Goal: Task Accomplishment & Management: Use online tool/utility

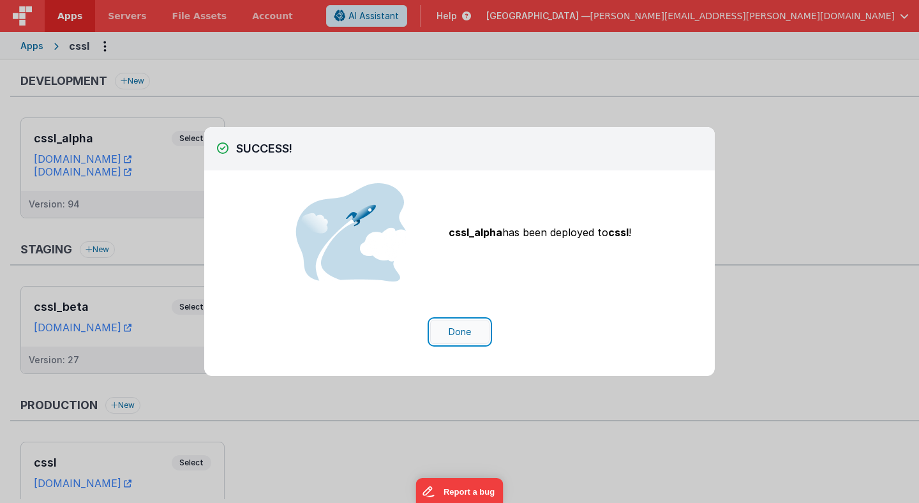
click at [451, 340] on button "Done" at bounding box center [459, 332] width 59 height 24
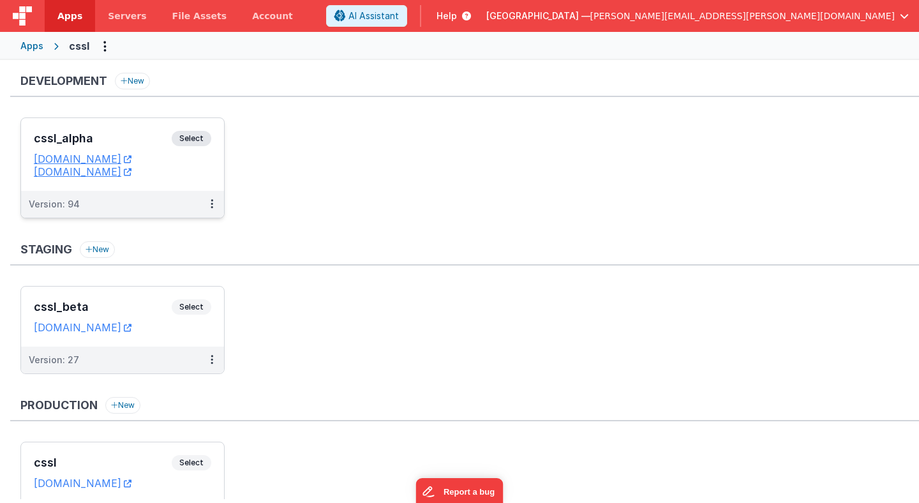
click at [202, 140] on span "Select" at bounding box center [192, 138] width 40 height 15
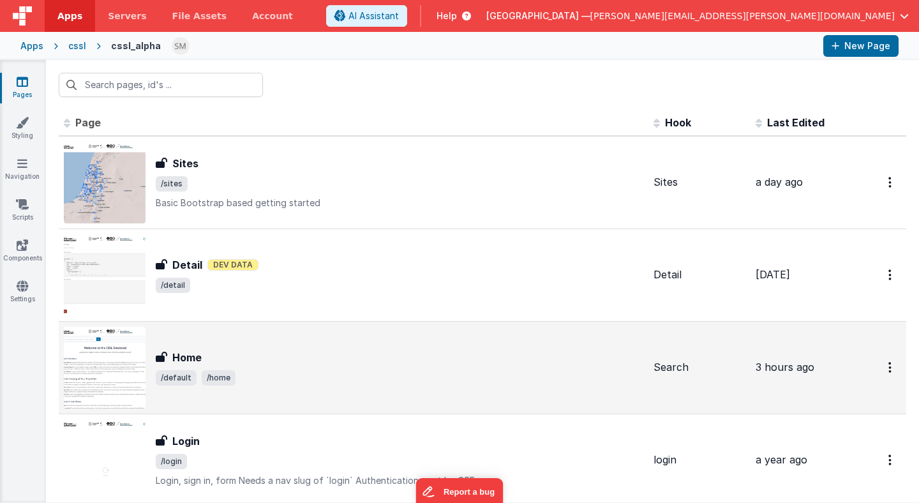
click at [206, 342] on div "Home Home /default /home" at bounding box center [353, 368] width 579 height 82
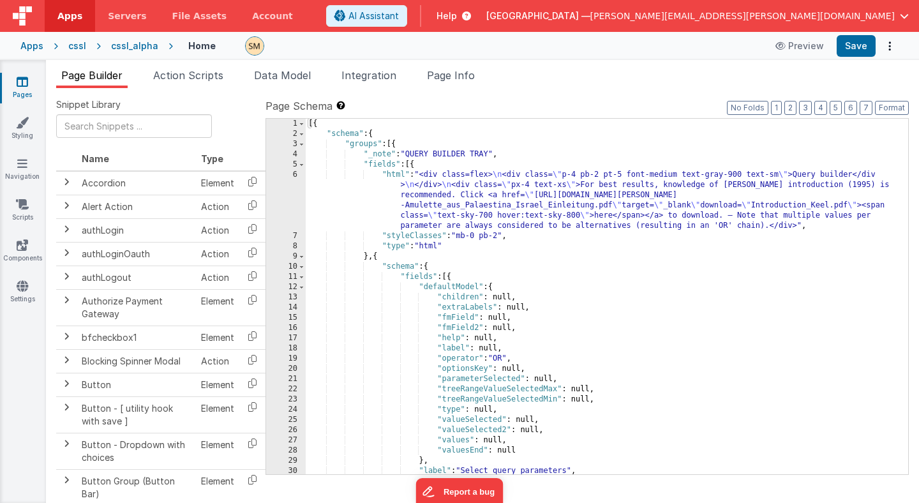
click at [478, 296] on div "[{ "schema" : { "groups" : [{ "_note" : "QUERY BUILDER TRAY" , "fields" : [{ "h…" at bounding box center [607, 307] width 602 height 376
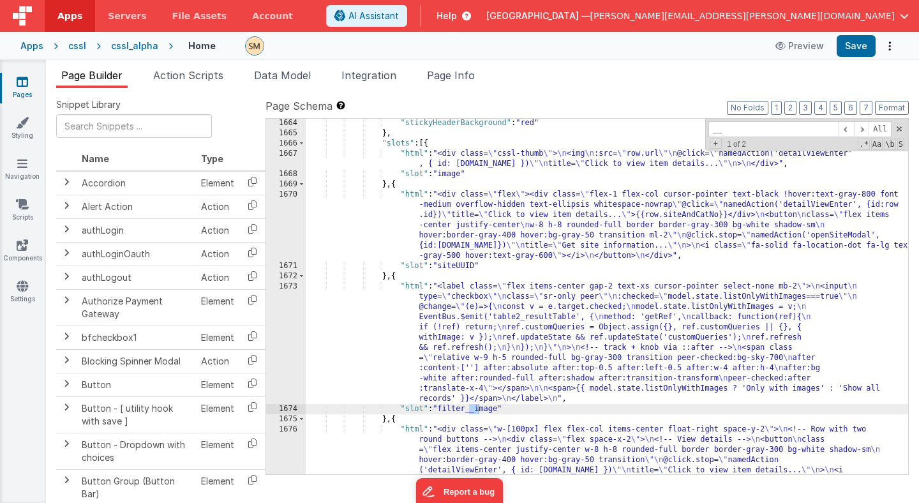
scroll to position [17612, 0]
type input "__"
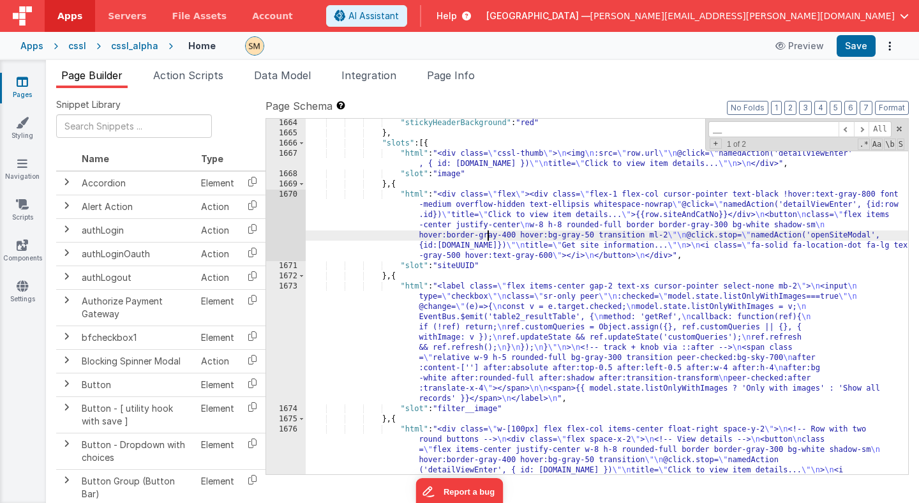
click at [287, 225] on div "1670" at bounding box center [286, 225] width 40 height 71
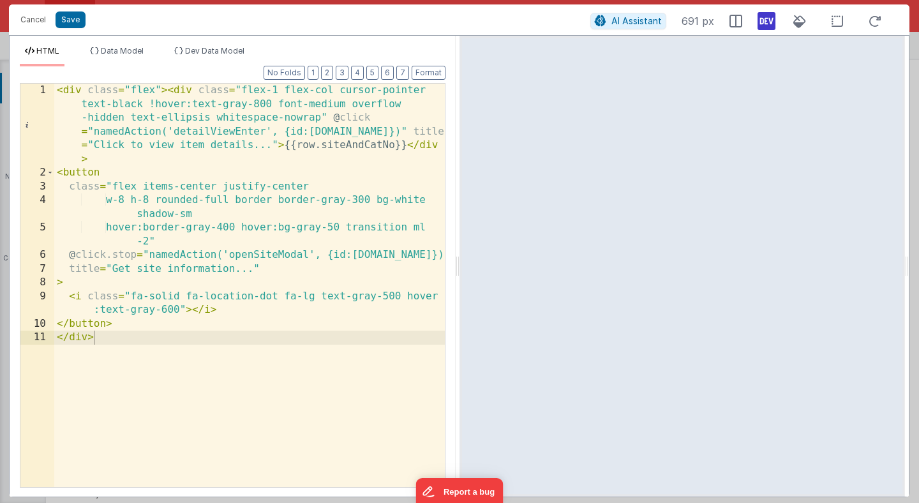
click at [769, 26] on icon at bounding box center [767, 21] width 18 height 20
click at [761, 26] on icon at bounding box center [767, 21] width 18 height 20
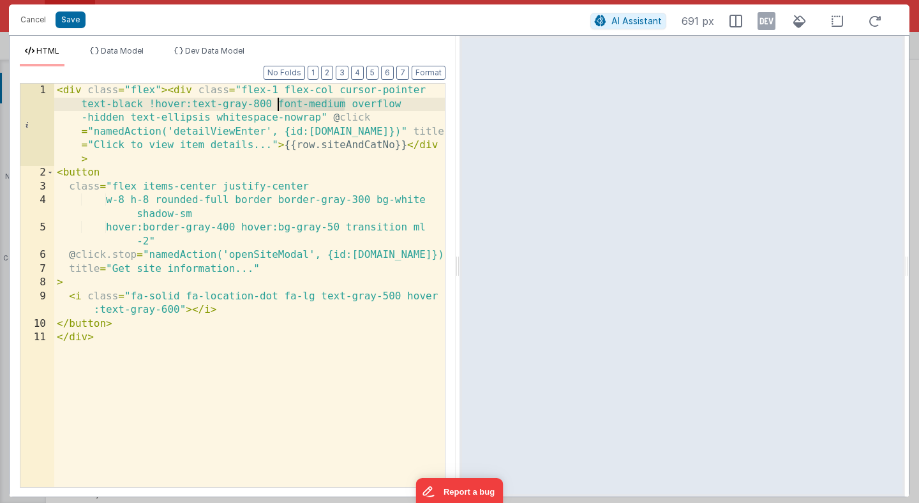
drag, startPoint x: 345, startPoint y: 108, endPoint x: 276, endPoint y: 106, distance: 68.3
click at [276, 106] on div "< div class = "flex" > < div class = "flex-1 flex-col cursor-pointer text-black…" at bounding box center [249, 334] width 391 height 500
click at [75, 22] on button "Save" at bounding box center [71, 19] width 30 height 17
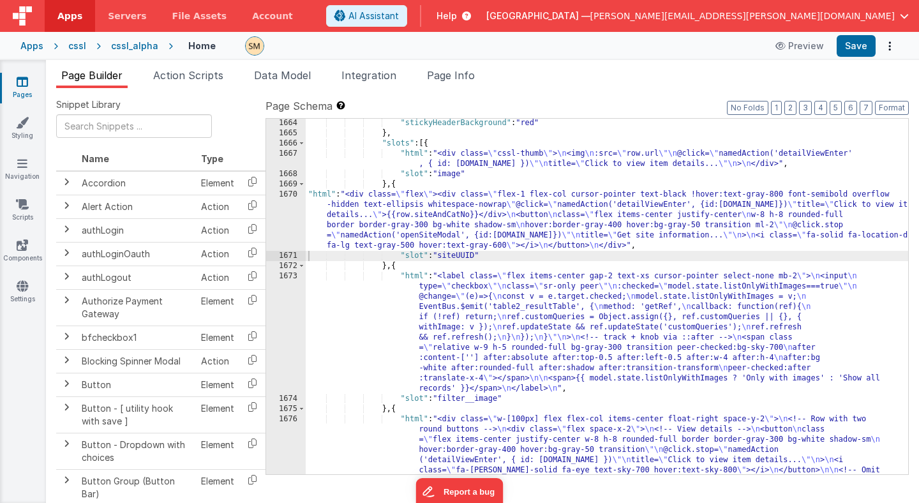
scroll to position [17619, 0]
click at [862, 49] on button "Save" at bounding box center [856, 46] width 39 height 22
click at [22, 126] on icon at bounding box center [22, 122] width 13 height 13
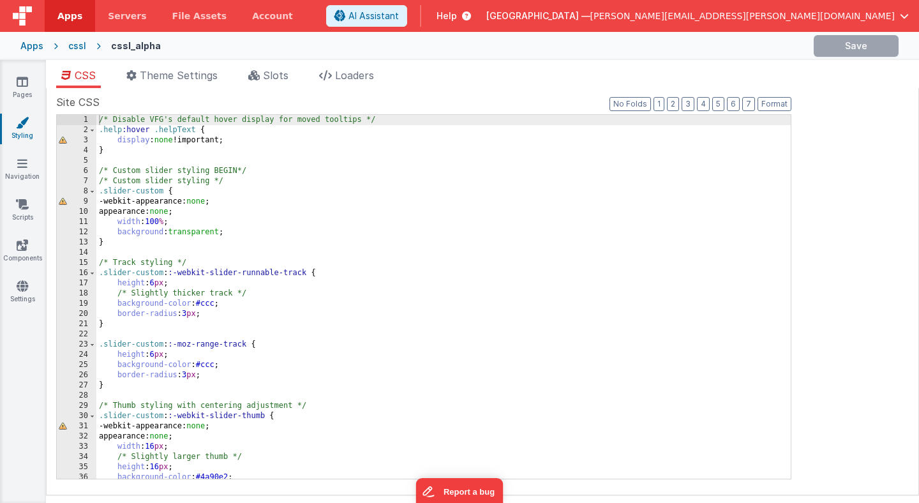
click at [143, 198] on div "/* Disable VFG's default hover display for moved tooltips */ .help :hover .help…" at bounding box center [443, 307] width 694 height 384
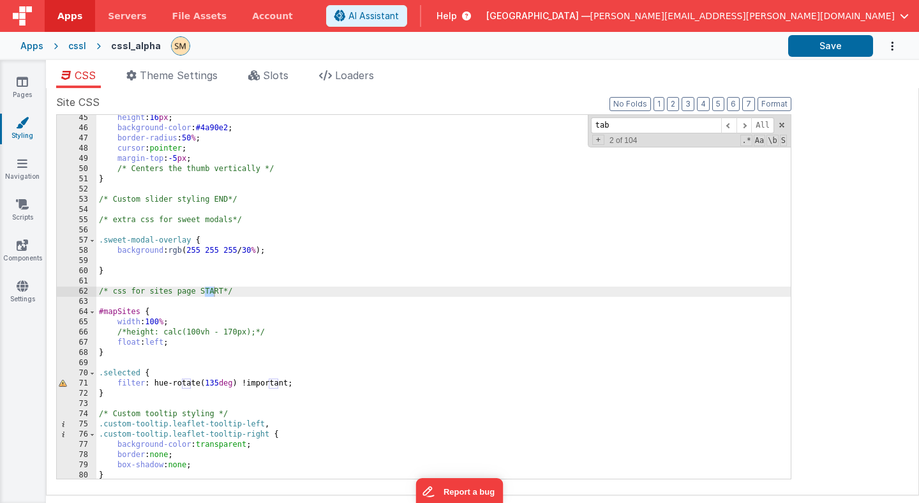
scroll to position [2902, 0]
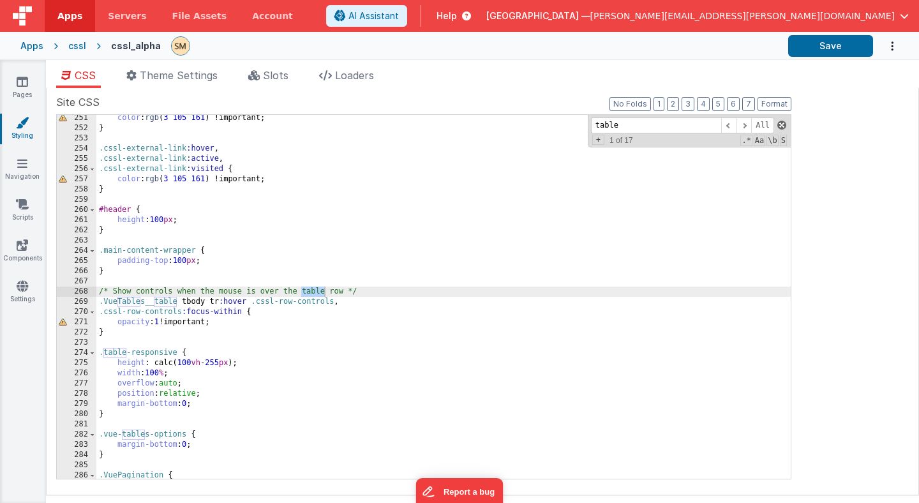
type input "table"
click at [782, 124] on span at bounding box center [781, 125] width 9 height 9
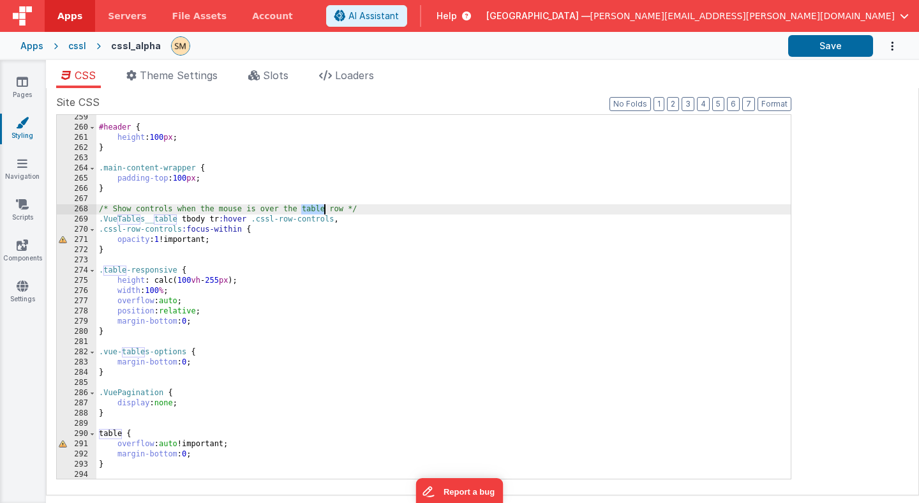
scroll to position [3017, 0]
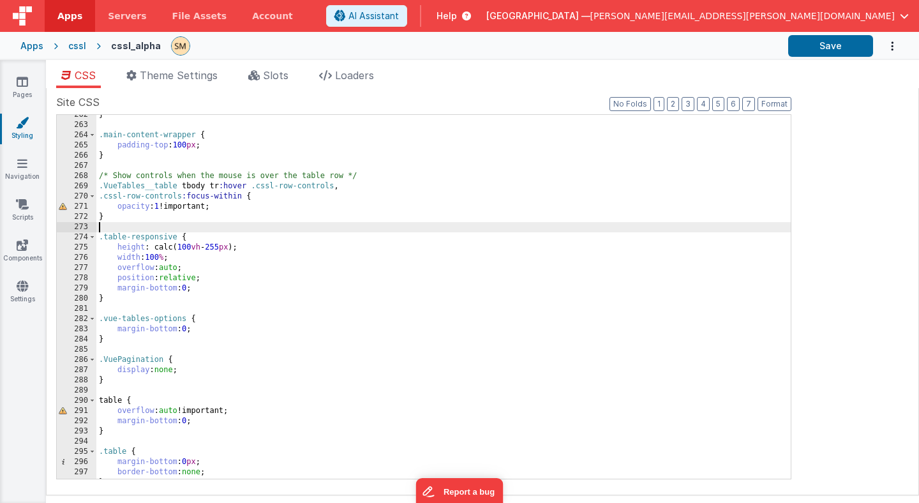
click at [278, 227] on div "} .main-content-wrapper { padding-top : 100 px ; } /* Show controls when the mo…" at bounding box center [443, 302] width 694 height 384
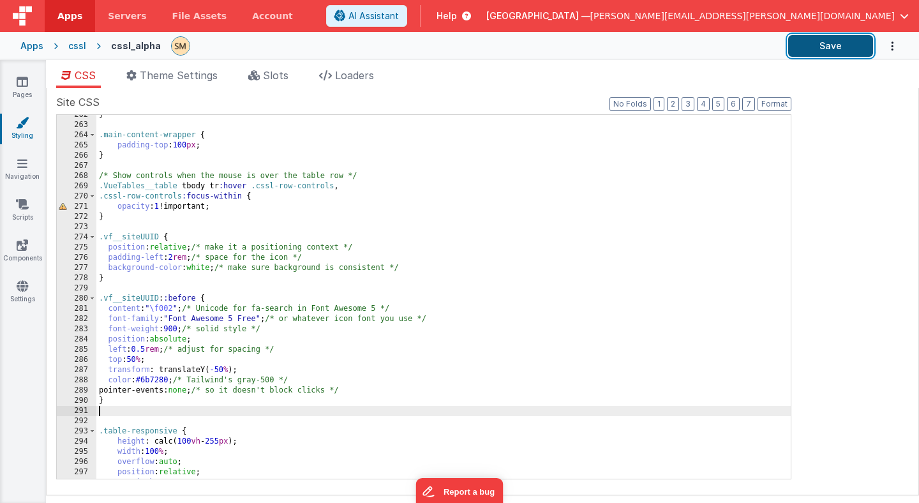
click at [830, 49] on button "Save" at bounding box center [830, 46] width 85 height 22
click at [119, 262] on div "} .main-content-wrapper { padding-top : 100 px ; } /* Show controls when the mo…" at bounding box center [443, 302] width 694 height 384
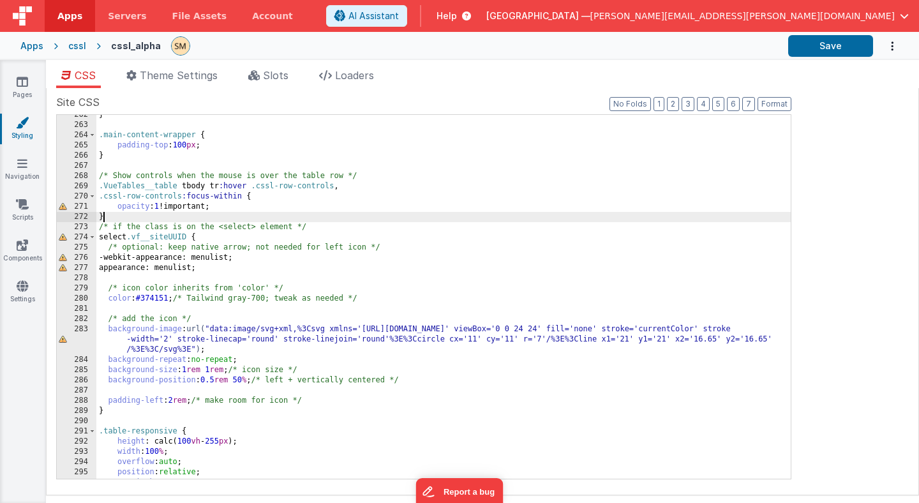
click at [123, 218] on div "} .main-content-wrapper { padding-top : 100 px ; } /* Show controls when the mo…" at bounding box center [443, 302] width 694 height 384
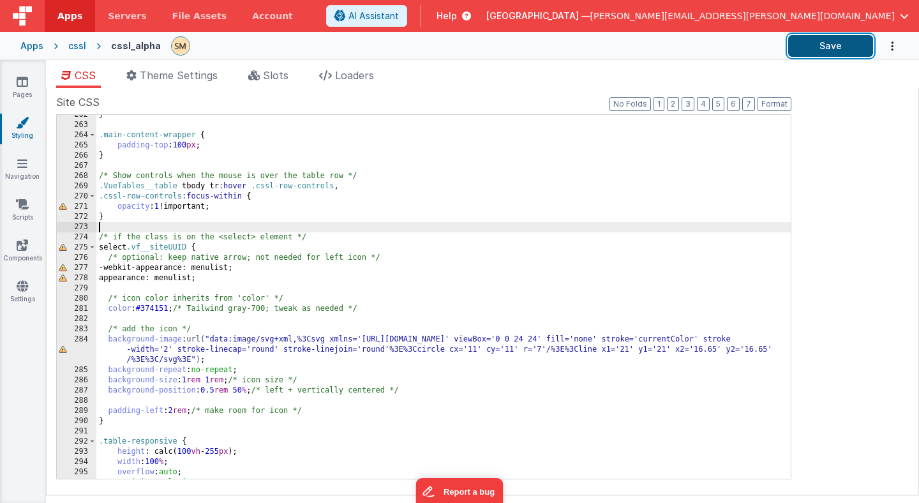
click at [814, 44] on button "Save" at bounding box center [830, 46] width 85 height 22
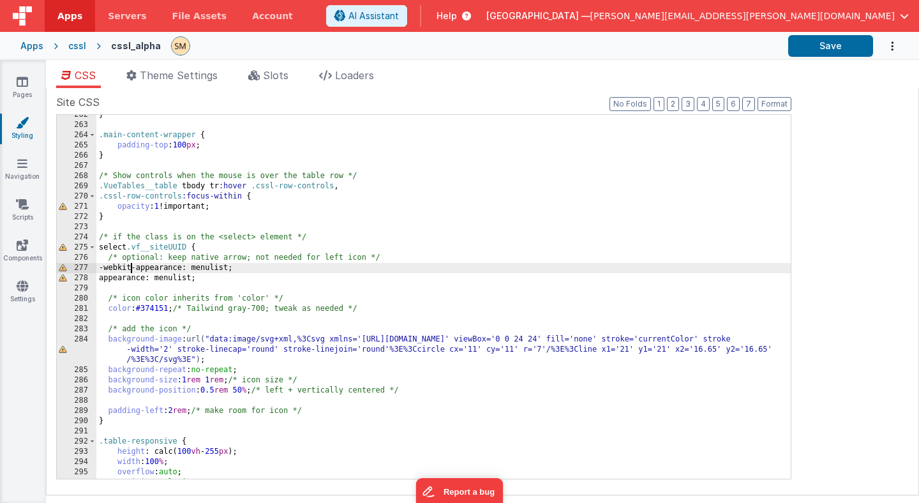
click at [132, 264] on div "} .main-content-wrapper { padding-top : 100 px ; } /* Show controls when the mo…" at bounding box center [443, 302] width 694 height 384
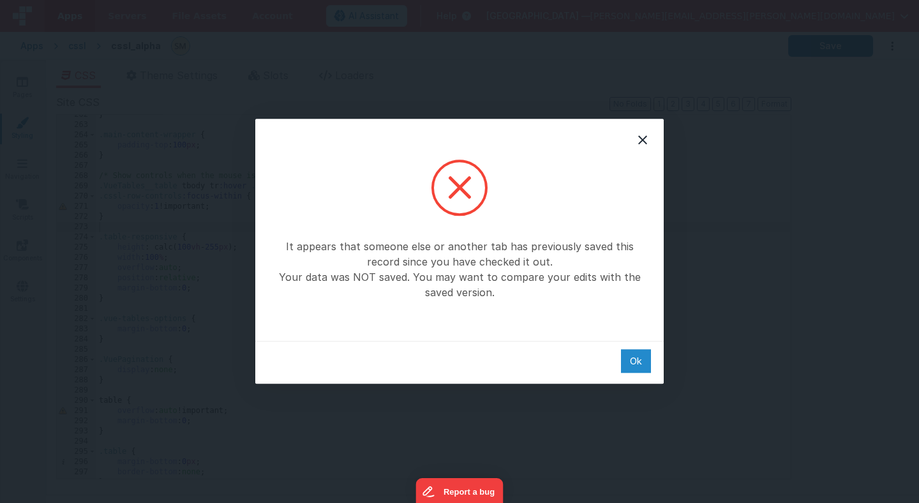
click at [636, 364] on div "Ok" at bounding box center [636, 361] width 30 height 24
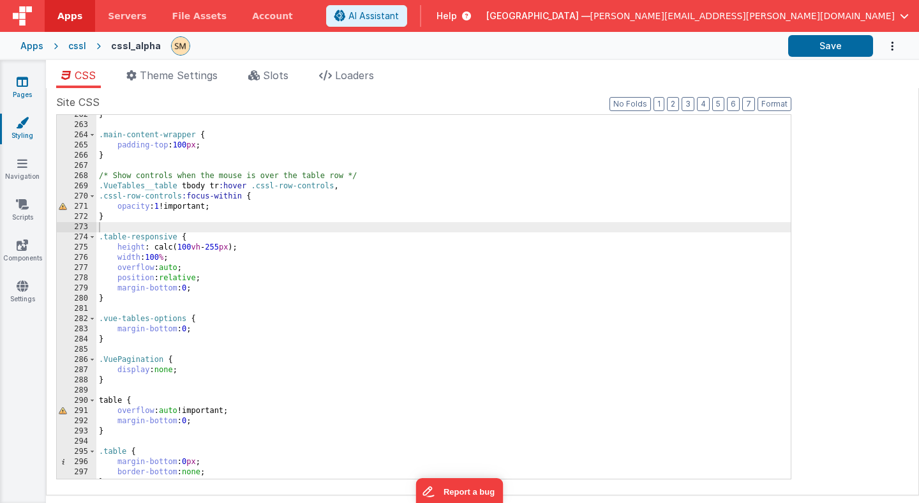
click at [29, 89] on link "Pages" at bounding box center [22, 88] width 46 height 26
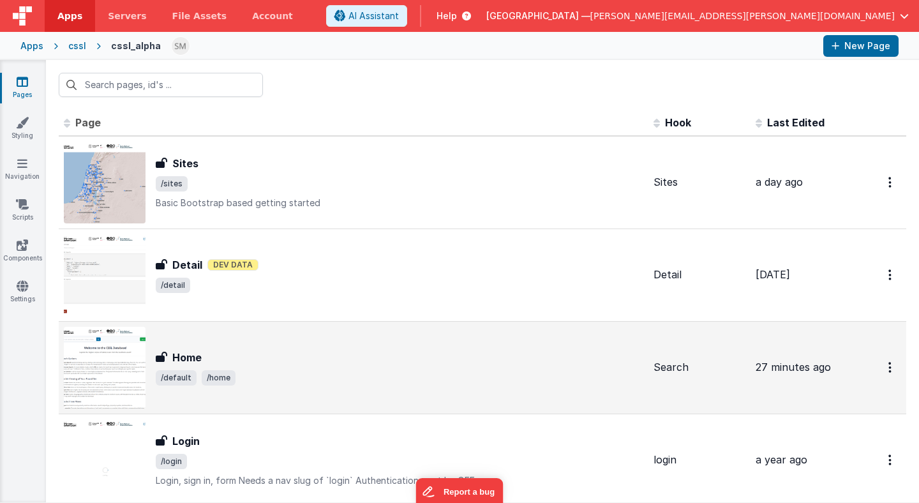
click at [116, 371] on img at bounding box center [105, 368] width 82 height 82
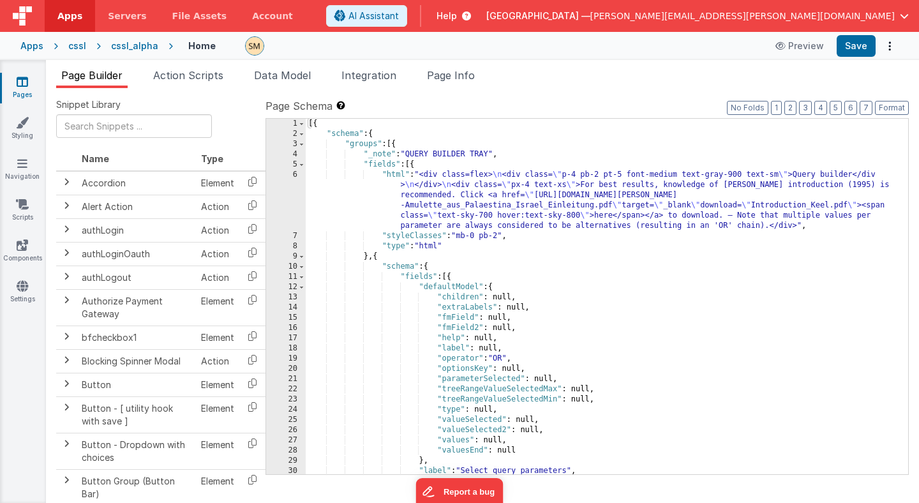
click at [457, 15] on span "Help" at bounding box center [447, 16] width 20 height 13
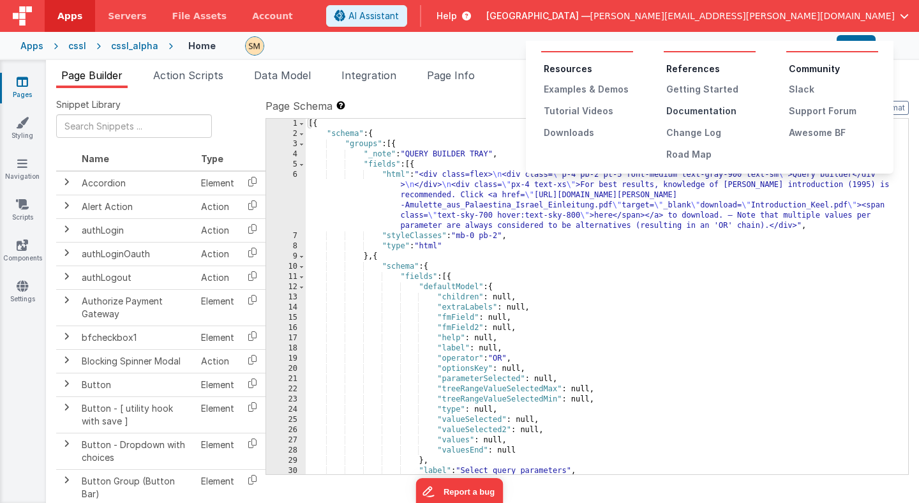
click at [681, 107] on div "Documentation" at bounding box center [710, 111] width 89 height 13
